Goal: Information Seeking & Learning: Find specific fact

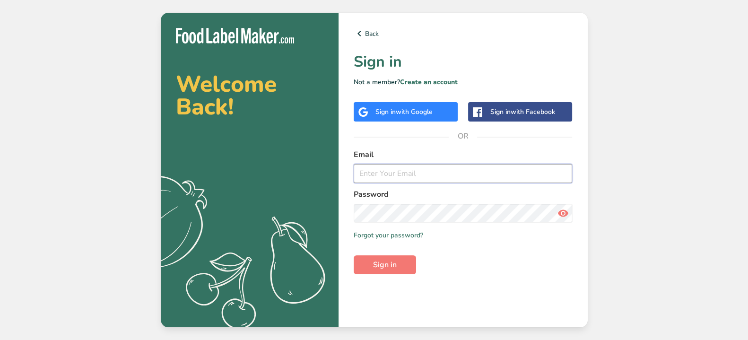
type input "[EMAIL_ADDRESS][DOMAIN_NAME]"
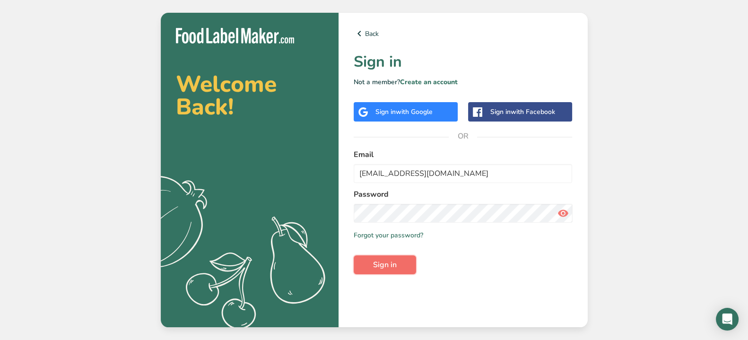
click at [396, 264] on button "Sign in" at bounding box center [384, 264] width 62 height 19
click at [374, 268] on span "Sign in" at bounding box center [385, 264] width 24 height 11
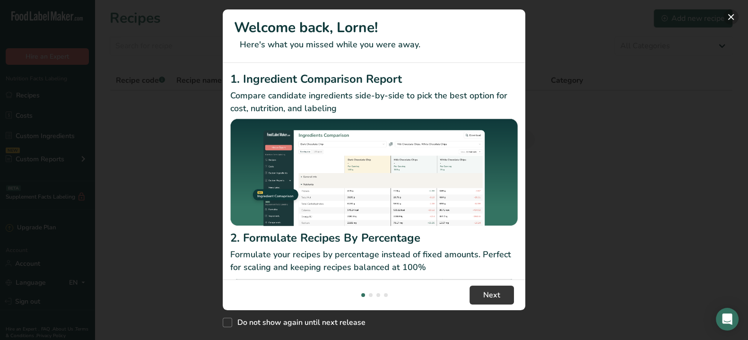
click at [730, 14] on button "New Features" at bounding box center [730, 16] width 15 height 15
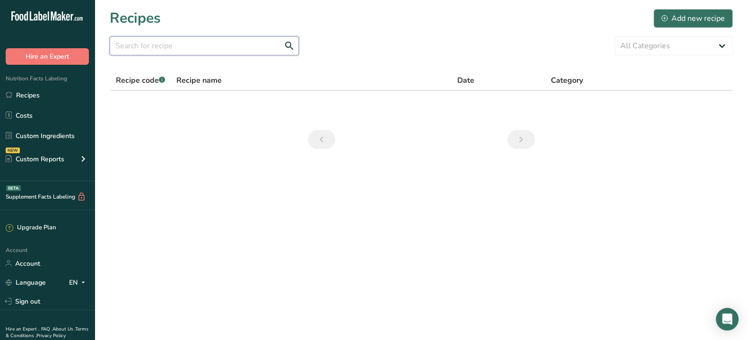
click at [157, 45] on input "text" at bounding box center [204, 45] width 189 height 19
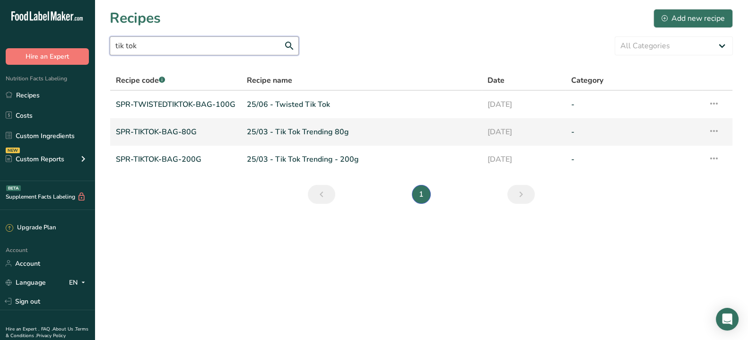
type input "tik tok"
click at [299, 130] on link "25/03 - Tik Tok Trending 80g" at bounding box center [361, 132] width 229 height 20
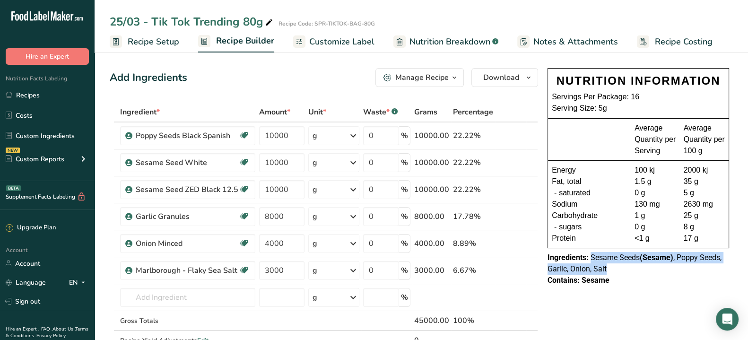
drag, startPoint x: 591, startPoint y: 256, endPoint x: 617, endPoint y: 270, distance: 29.6
click at [617, 270] on div "Ingredients: Sesame Seeds (Sesame) , Poppy Seeds, Garlic, Onion, Salt" at bounding box center [637, 263] width 181 height 23
copy span "Sesame Seeds (Sesame) , Poppy Seeds, Garlic, Onion, Salt"
click at [27, 93] on link "Recipes" at bounding box center [47, 95] width 95 height 18
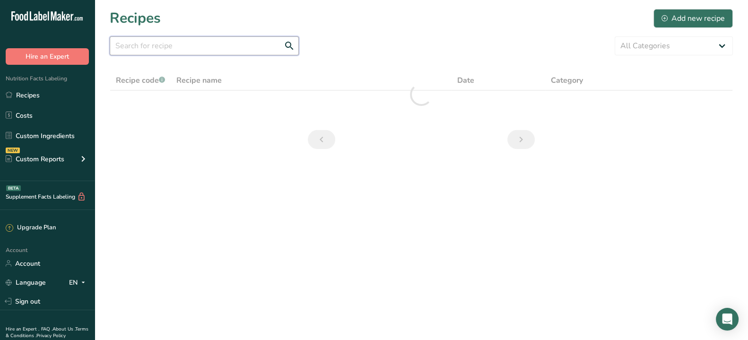
click at [138, 48] on input "text" at bounding box center [204, 45] width 189 height 19
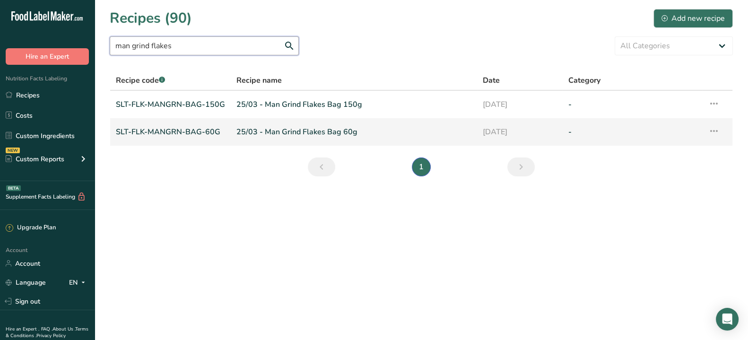
type input "man grind flakes"
click at [285, 132] on link "25/03 - Man Grind Flakes Bag 60g" at bounding box center [353, 132] width 235 height 20
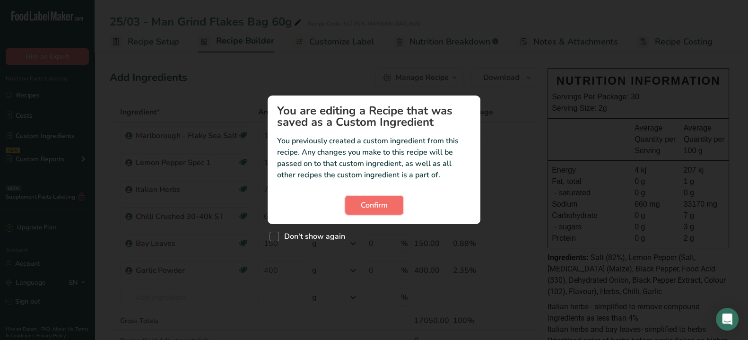
click at [369, 210] on span "Confirm" at bounding box center [374, 204] width 27 height 11
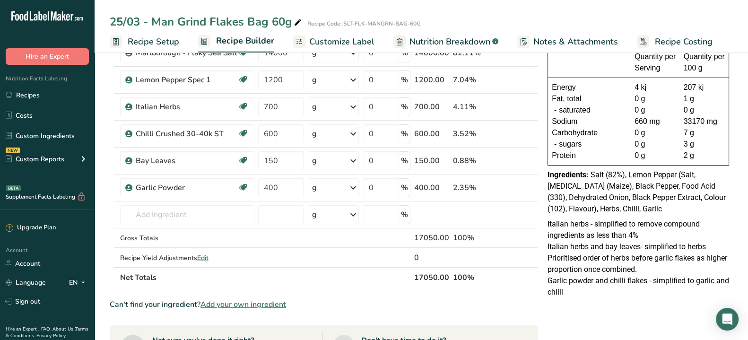
scroll to position [89, 0]
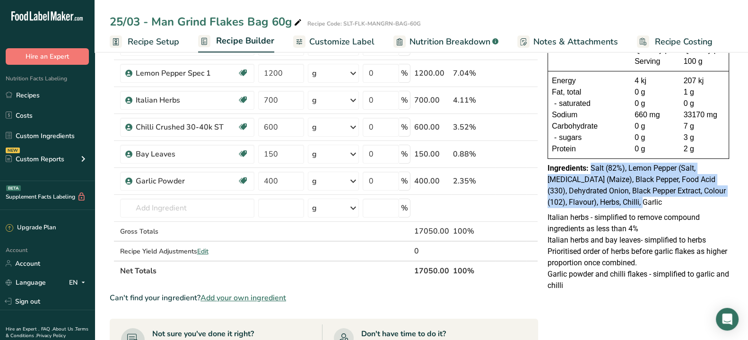
drag, startPoint x: 591, startPoint y: 169, endPoint x: 612, endPoint y: 200, distance: 38.1
click at [612, 200] on div "Ingredients: Salt (82%), Lemon Pepper (Salt, [MEDICAL_DATA] (Maize), Black Pepp…" at bounding box center [637, 185] width 181 height 45
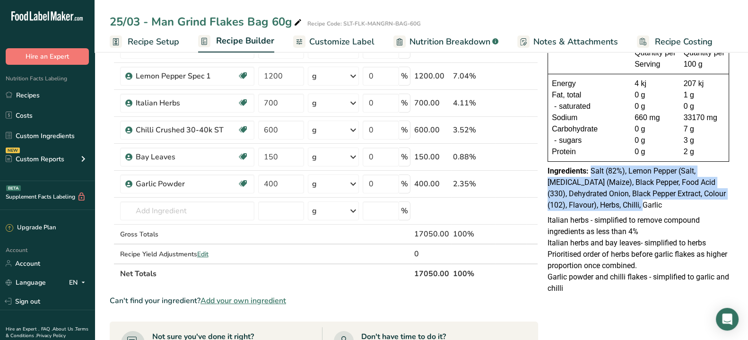
scroll to position [85, 0]
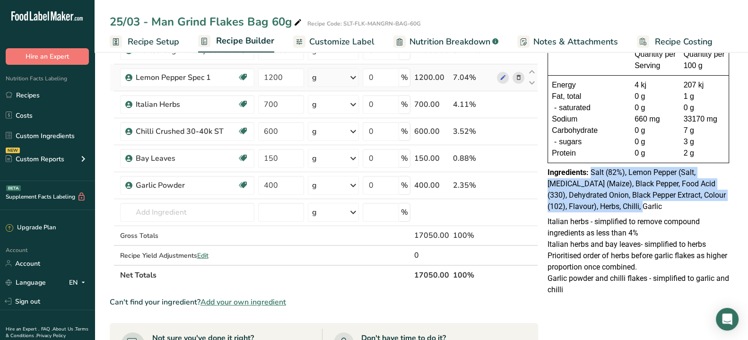
copy span "Salt (82%), Lemon Pepper (Salt, [MEDICAL_DATA] (Maize), Black Pepper, Food Acid…"
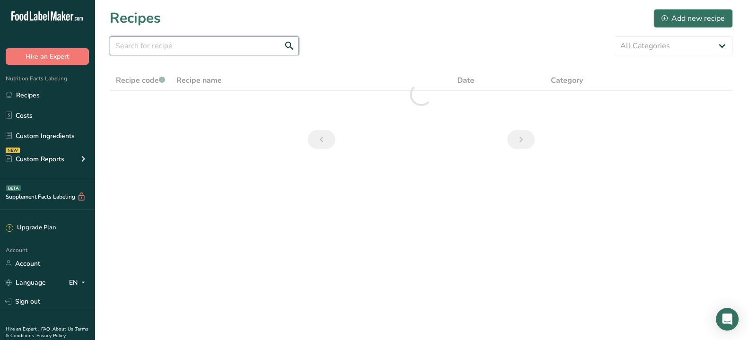
click at [147, 49] on input "text" at bounding box center [204, 45] width 189 height 19
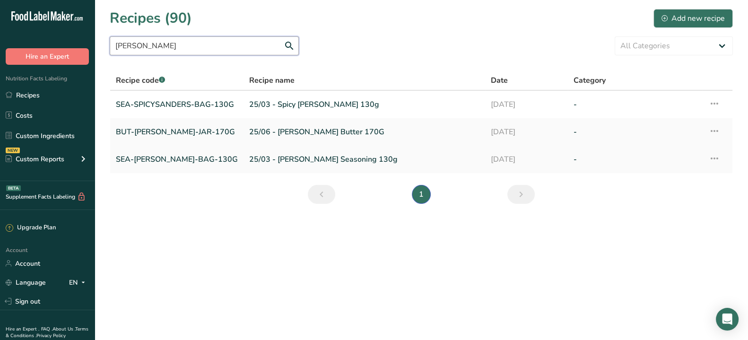
type input "[PERSON_NAME]"
click at [295, 161] on link "25/03 - [PERSON_NAME] Seasoning 130g" at bounding box center [364, 159] width 230 height 20
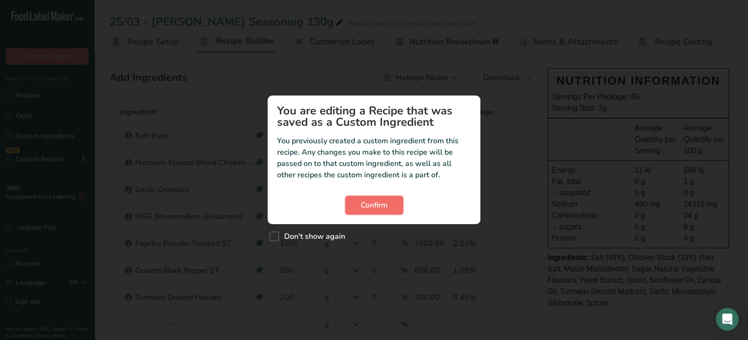
click at [364, 198] on button "Confirm" at bounding box center [374, 205] width 58 height 19
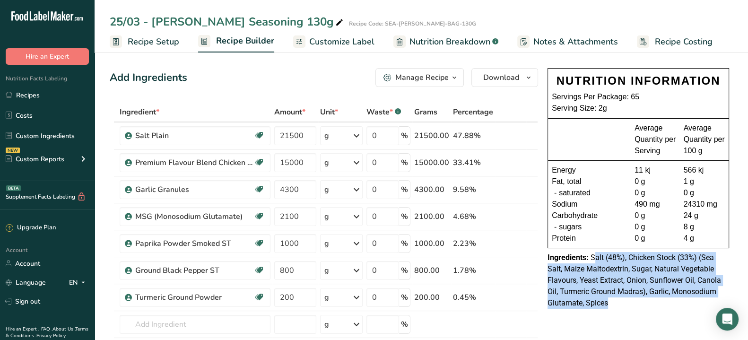
drag, startPoint x: 593, startPoint y: 258, endPoint x: 619, endPoint y: 298, distance: 47.4
click at [619, 298] on div "Ingredients: Salt (48%), Chicken Stock (33%) (Sea Salt, Maize Maltodextrin, Sug…" at bounding box center [637, 280] width 181 height 57
drag, startPoint x: 615, startPoint y: 311, endPoint x: 590, endPoint y: 259, distance: 57.7
click at [590, 259] on div "NUTRITION INFORMATION Servings Per Package: 65 Serving Size: 2g Average Quantit…" at bounding box center [637, 188] width 189 height 248
copy span "Salt (48%), Chicken Stock (33%) (Sea Salt, Maize Maltodextrin, Sugar, Natural V…"
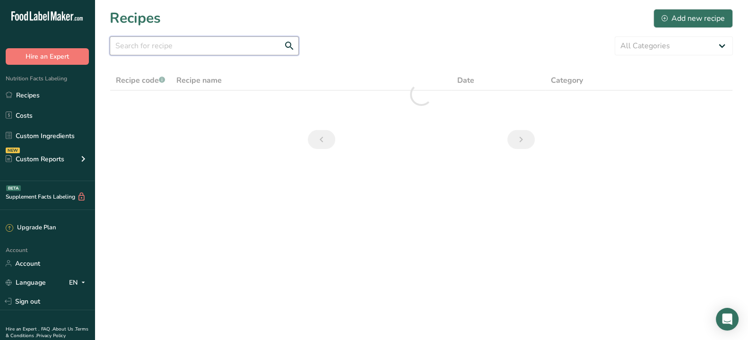
click at [146, 44] on input "text" at bounding box center [204, 45] width 189 height 19
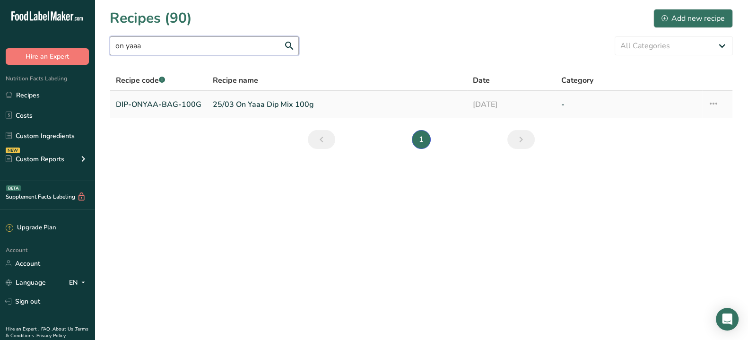
type input "on yaaa"
click at [276, 103] on link "25/03 On Yaaa Dip Mix 100g" at bounding box center [337, 105] width 249 height 20
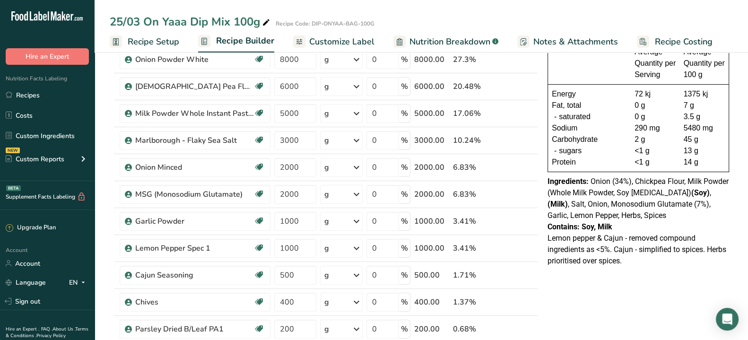
scroll to position [77, 0]
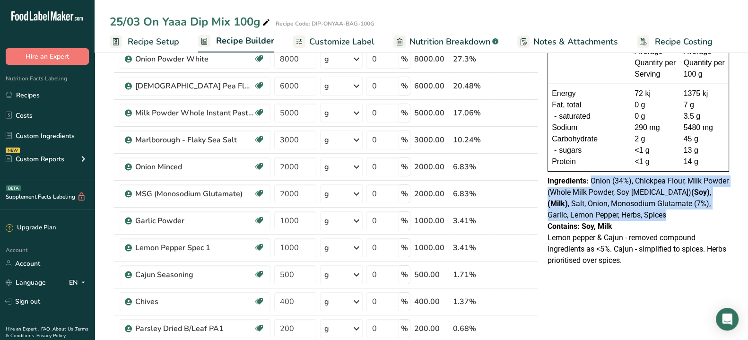
drag, startPoint x: 591, startPoint y: 181, endPoint x: 643, endPoint y: 216, distance: 62.9
click at [643, 216] on div "Ingredients: Onion (34%), Chickpea Flour, Milk Powder (Whole Milk Powder, Soy […" at bounding box center [637, 197] width 181 height 45
copy span "Onion (34%), Chickpea Flour, Milk Powder (Whole Milk Powder, Soy [MEDICAL_DATA]…"
click at [20, 92] on link "Recipes" at bounding box center [47, 95] width 95 height 18
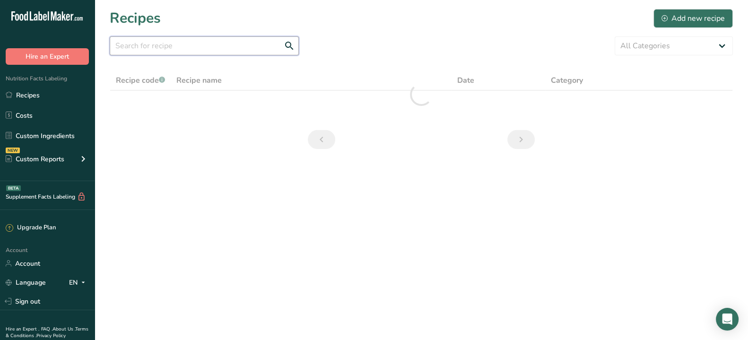
click at [147, 45] on input "text" at bounding box center [204, 45] width 189 height 19
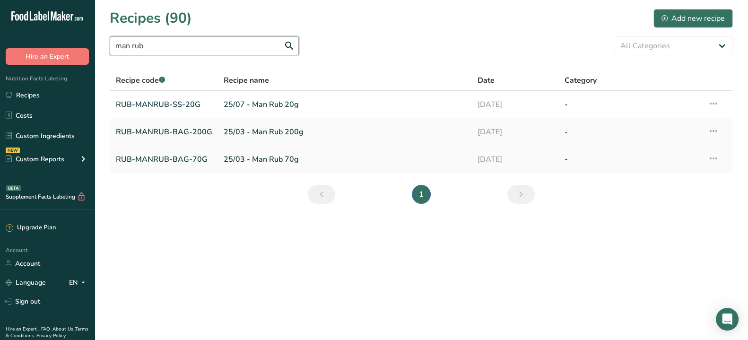
type input "man rub"
click at [266, 158] on link "25/03 - Man Rub 70g" at bounding box center [345, 159] width 242 height 20
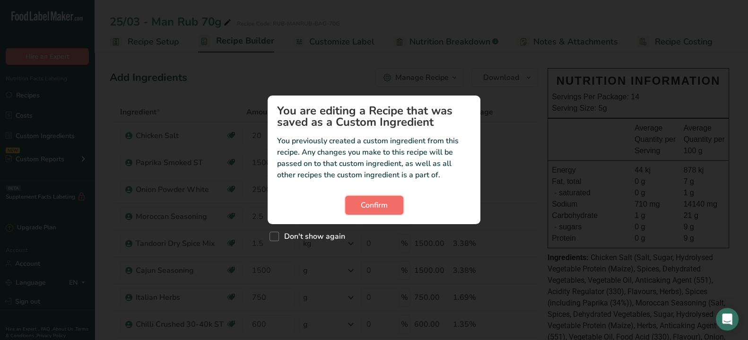
click at [385, 202] on span "Confirm" at bounding box center [374, 204] width 27 height 11
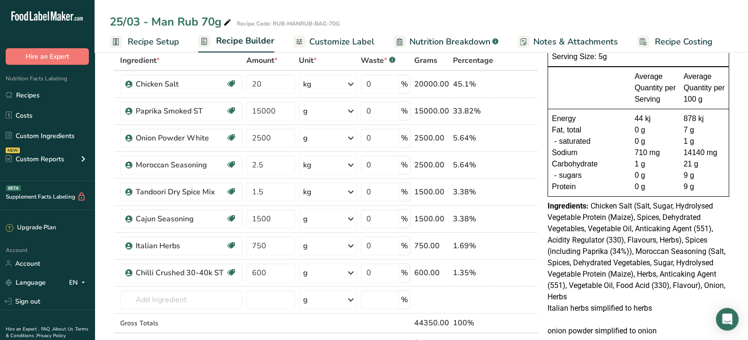
scroll to position [62, 0]
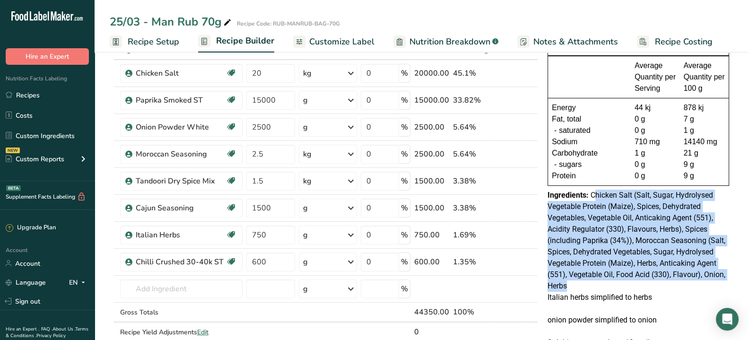
drag, startPoint x: 592, startPoint y: 196, endPoint x: 623, endPoint y: 287, distance: 96.4
click at [623, 287] on div "Ingredients: Chicken Salt (Salt, Sugar, Hydrolysed Vegetable Protein (Maize), S…" at bounding box center [637, 240] width 181 height 102
copy span "[PERSON_NAME] Salt (Salt, Sugar, Hydrolysed Vegetable Protein (Maize), Spices, …"
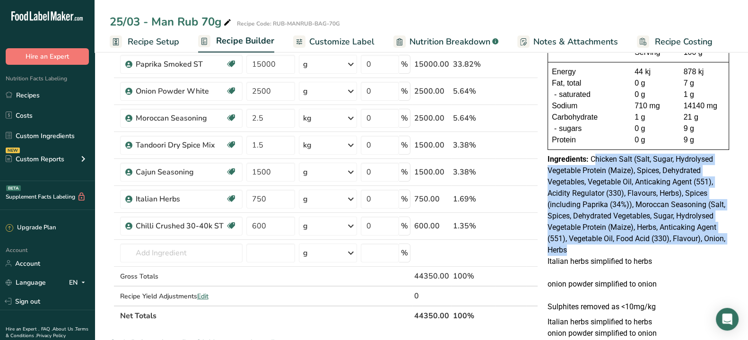
scroll to position [111, 0]
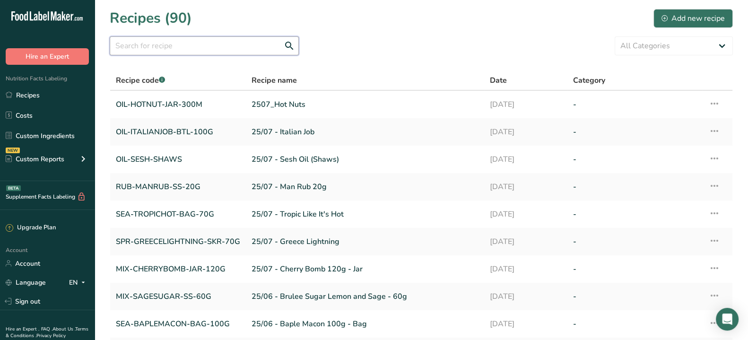
click at [156, 47] on input "text" at bounding box center [204, 45] width 189 height 19
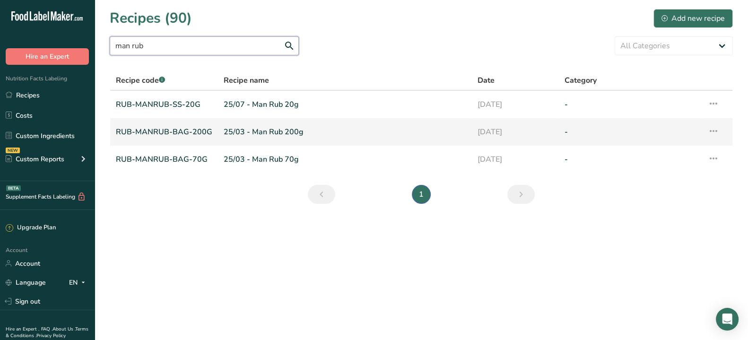
type input "man rub"
click at [261, 135] on link "25/03 - Man Rub 200g" at bounding box center [345, 132] width 242 height 20
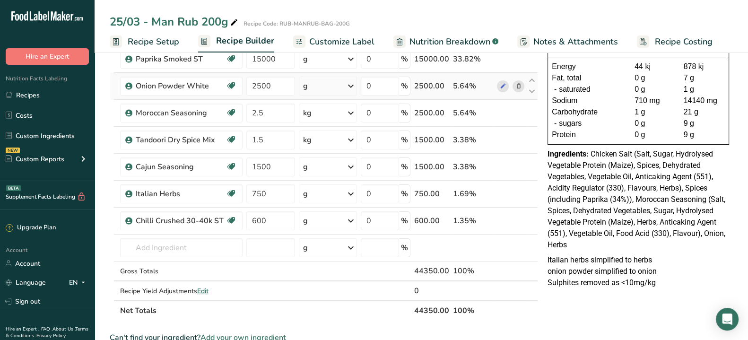
scroll to position [124, 0]
